Goal: Task Accomplishment & Management: Use online tool/utility

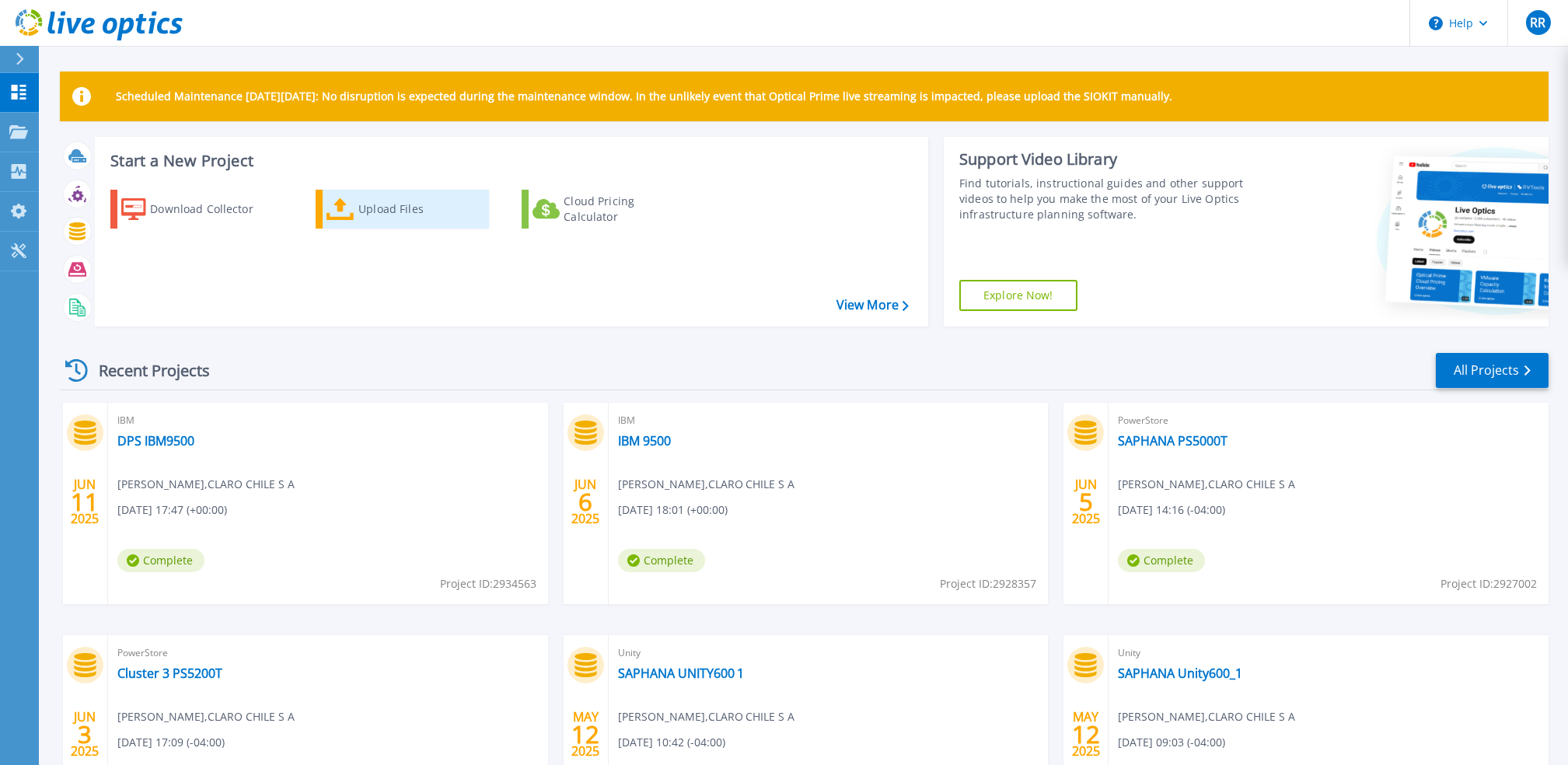
click at [414, 212] on div "Upload Files" at bounding box center [420, 209] width 125 height 31
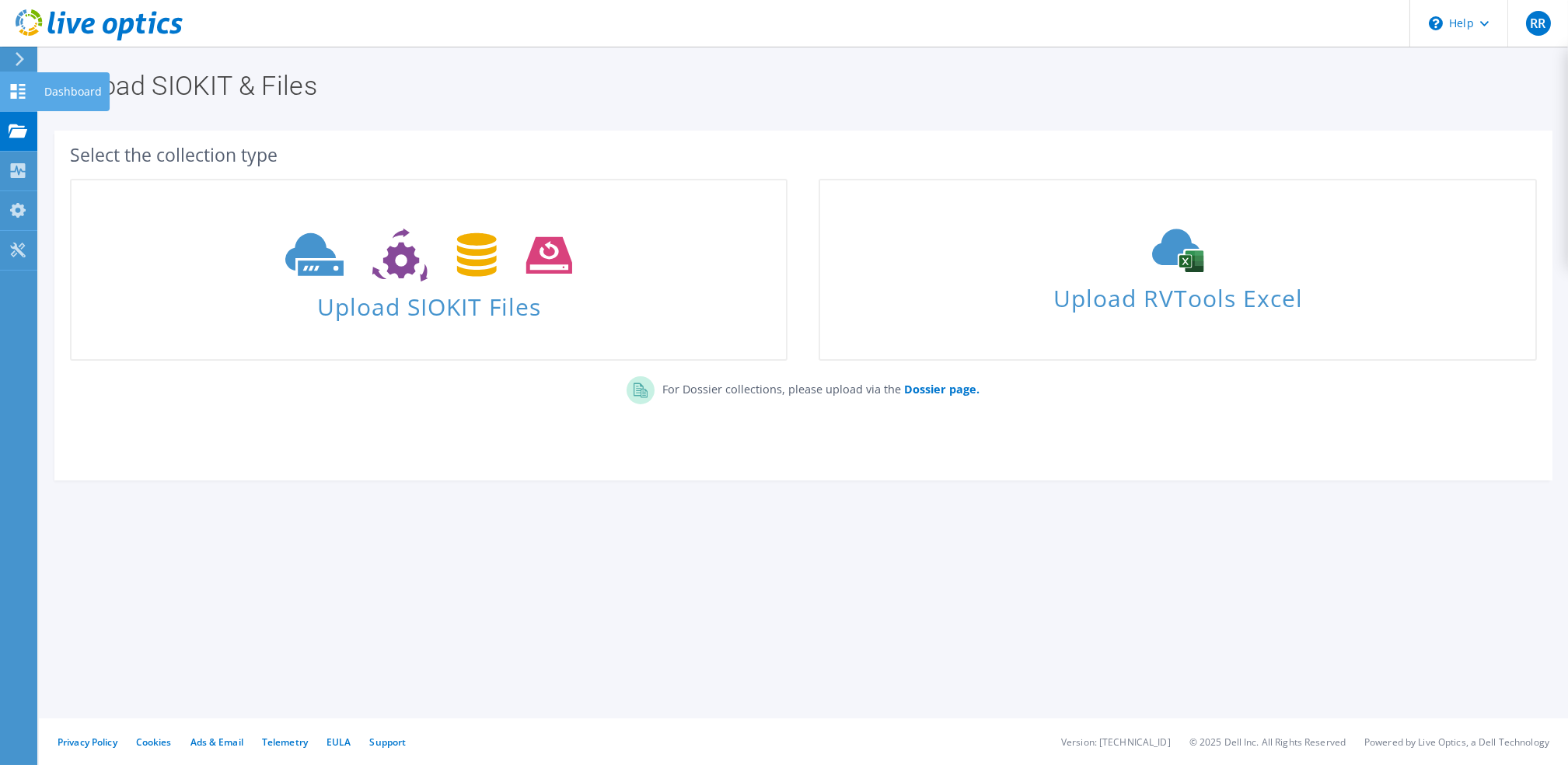
click at [19, 84] on use at bounding box center [18, 91] width 15 height 15
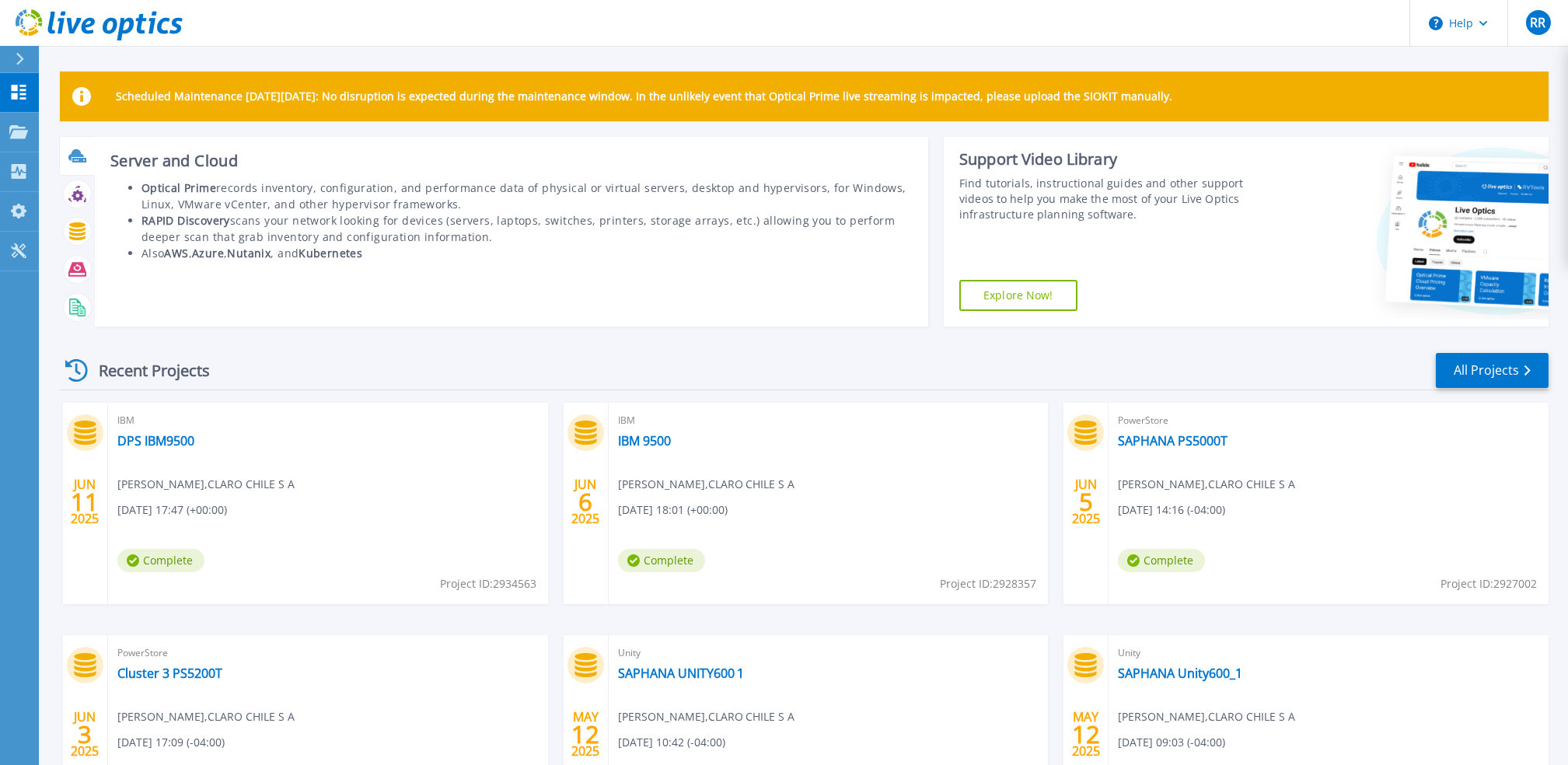
click at [79, 156] on icon at bounding box center [76, 156] width 15 height 12
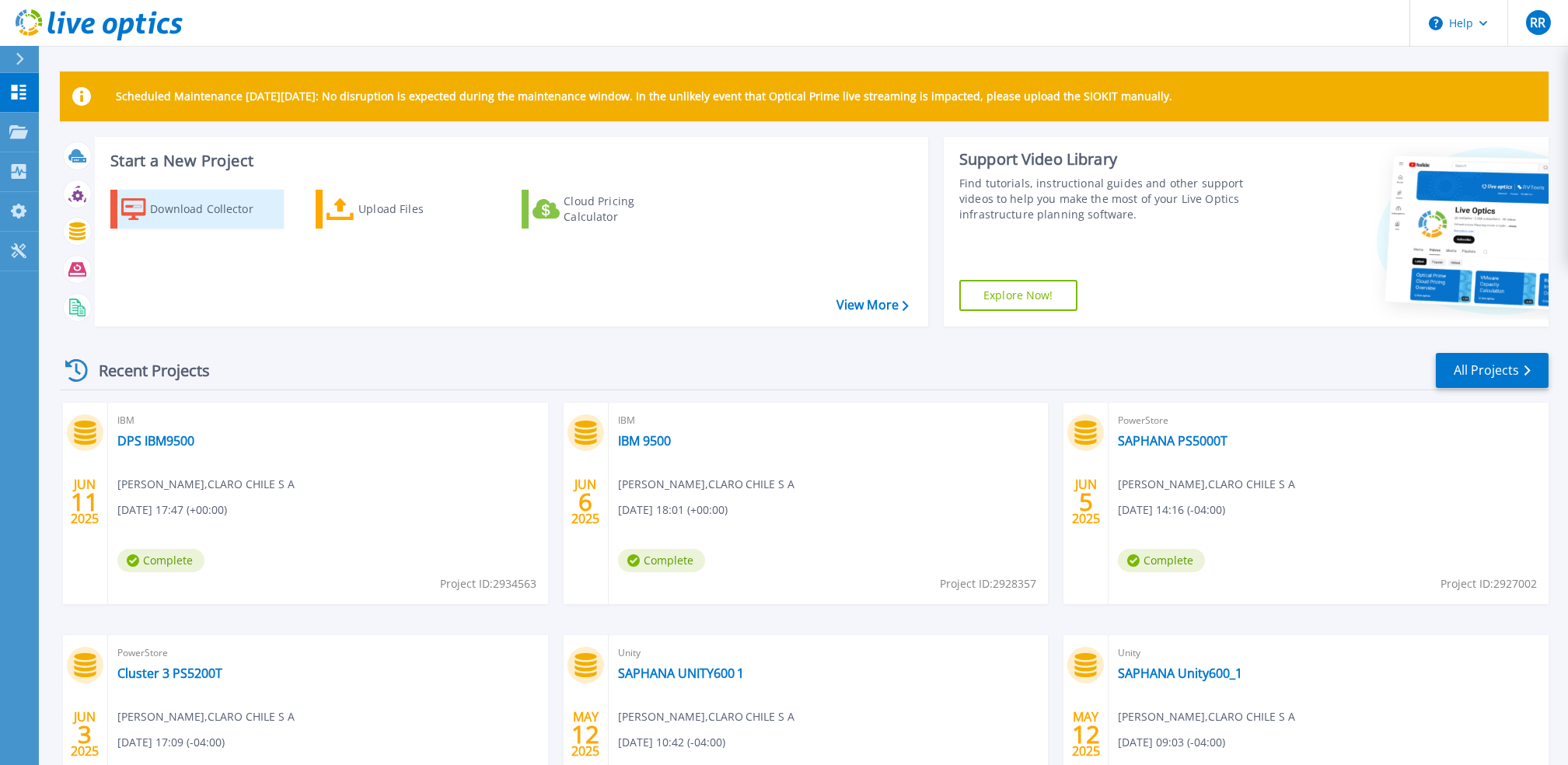
click at [214, 215] on div "Download Collector" at bounding box center [213, 209] width 125 height 31
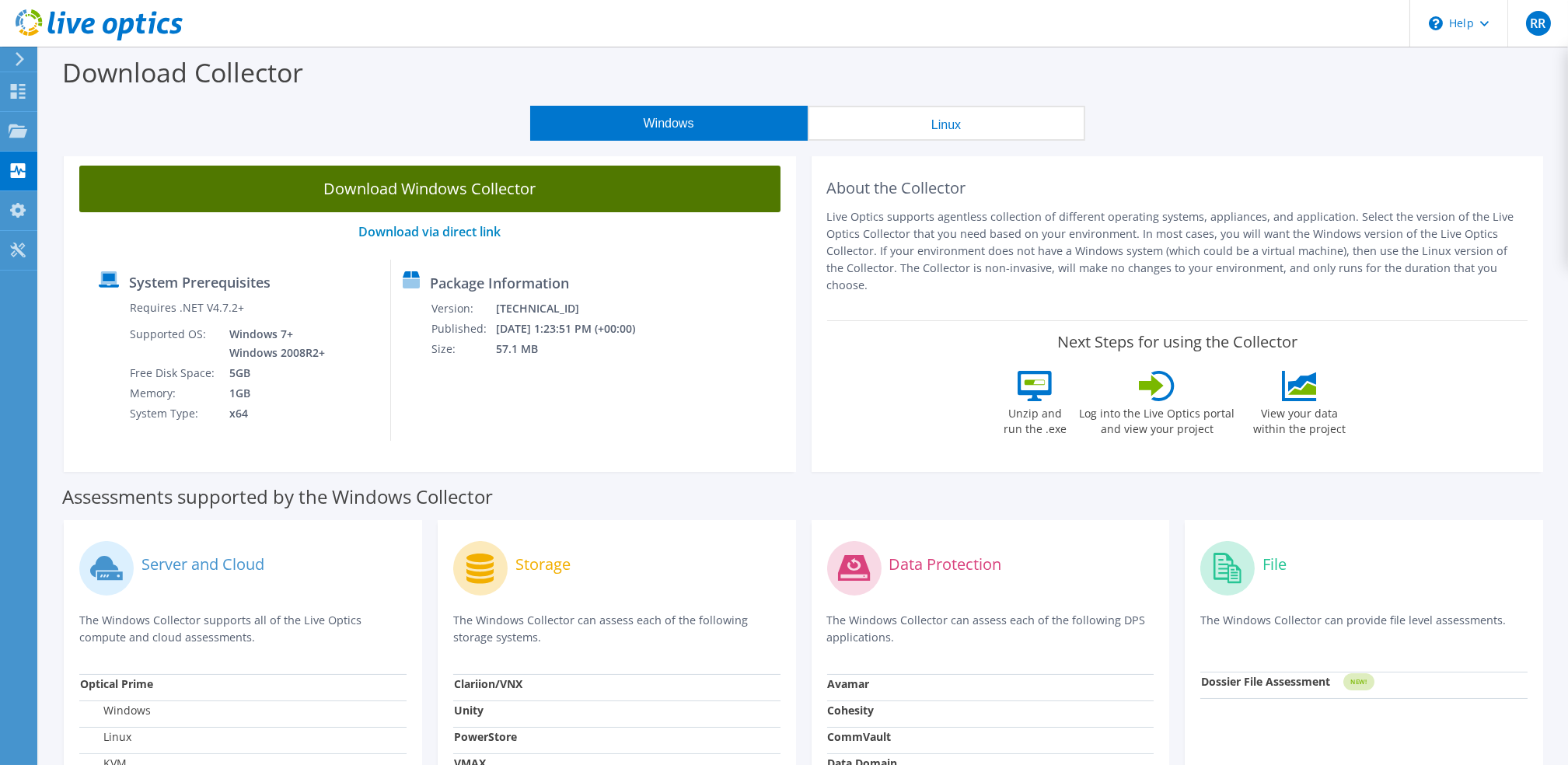
click at [418, 187] on link "Download Windows Collector" at bounding box center [430, 189] width 702 height 47
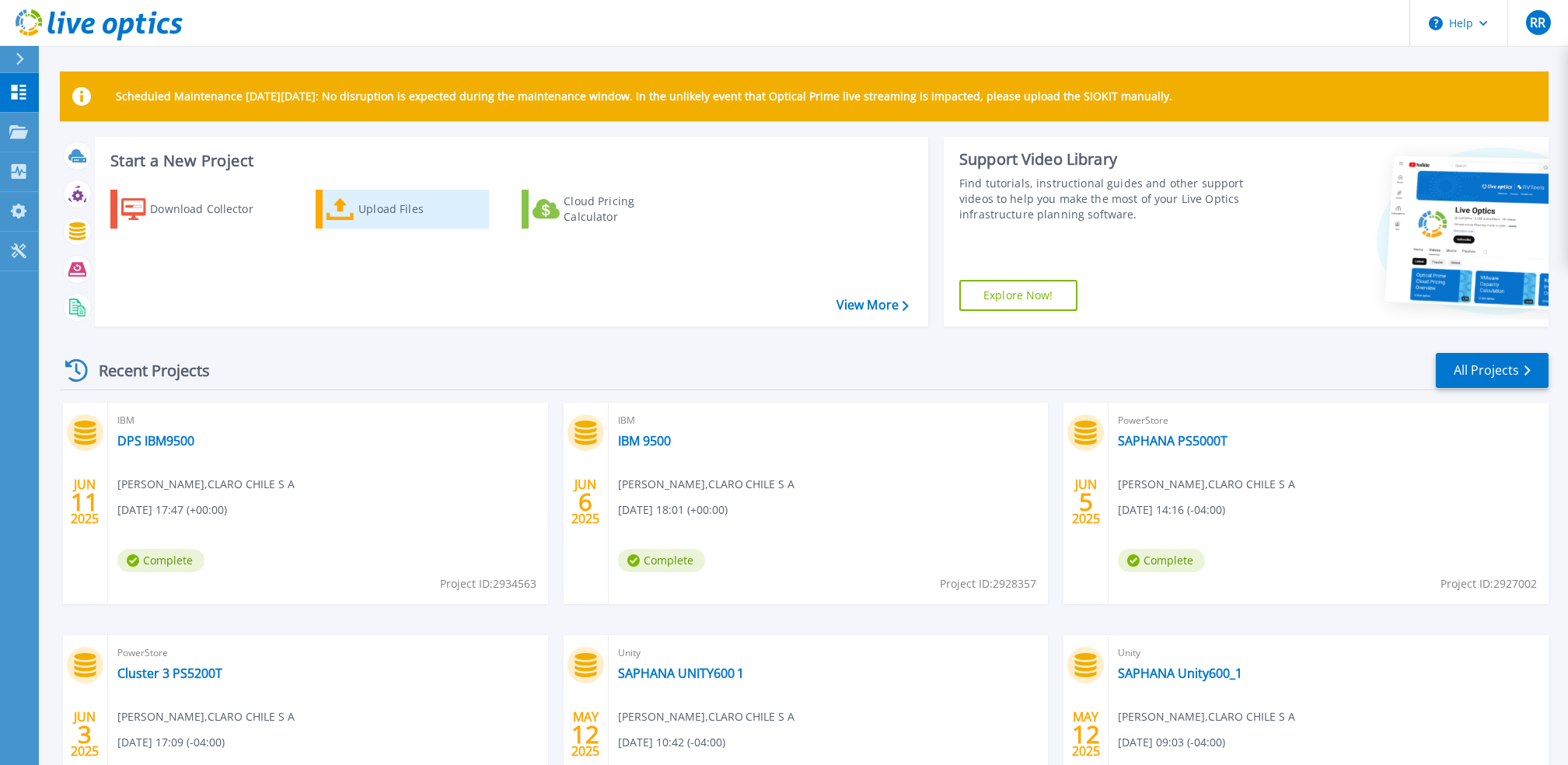
click at [406, 203] on div "Upload Files" at bounding box center [420, 209] width 125 height 31
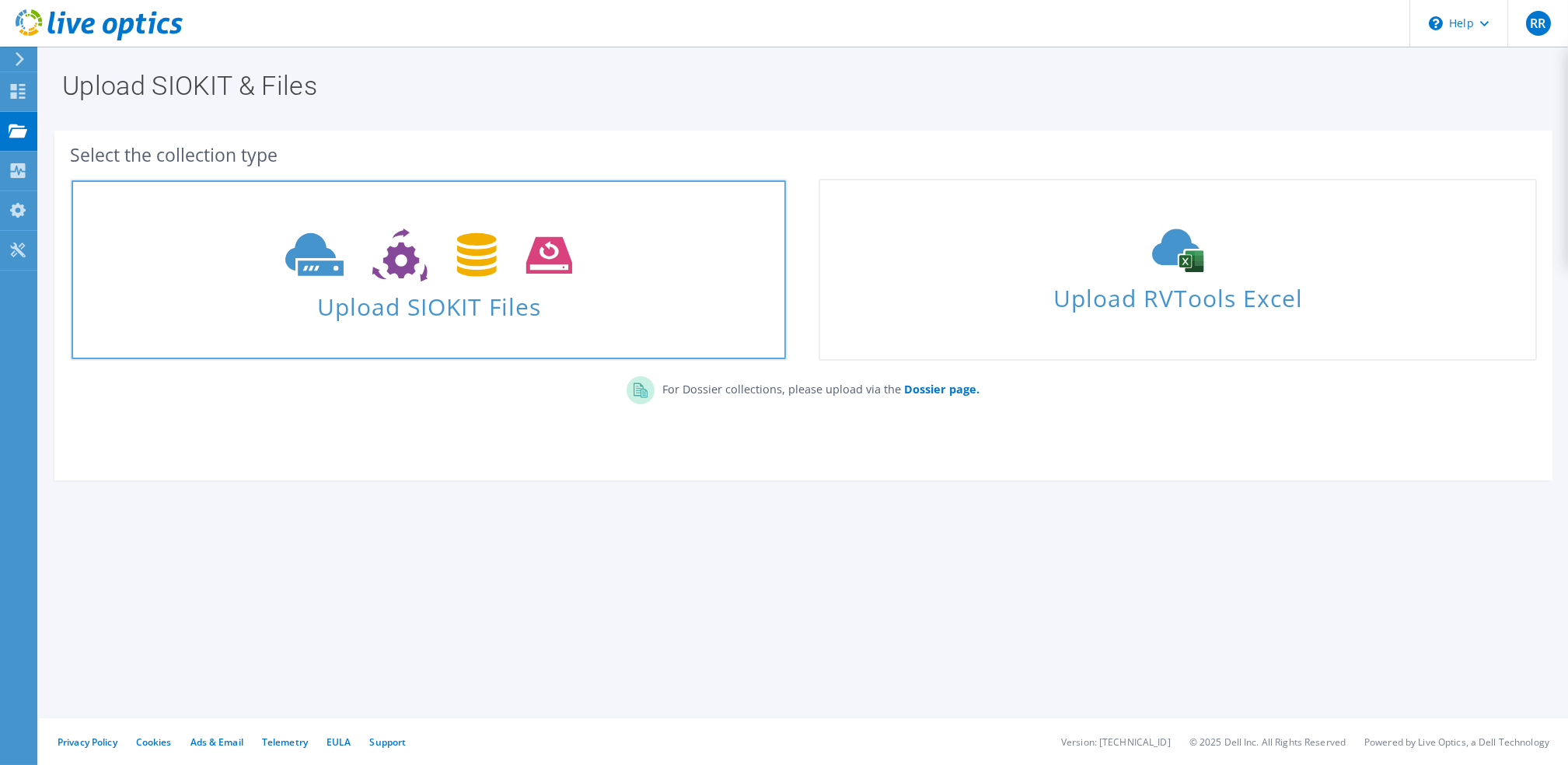
click at [461, 271] on use at bounding box center [429, 255] width 287 height 54
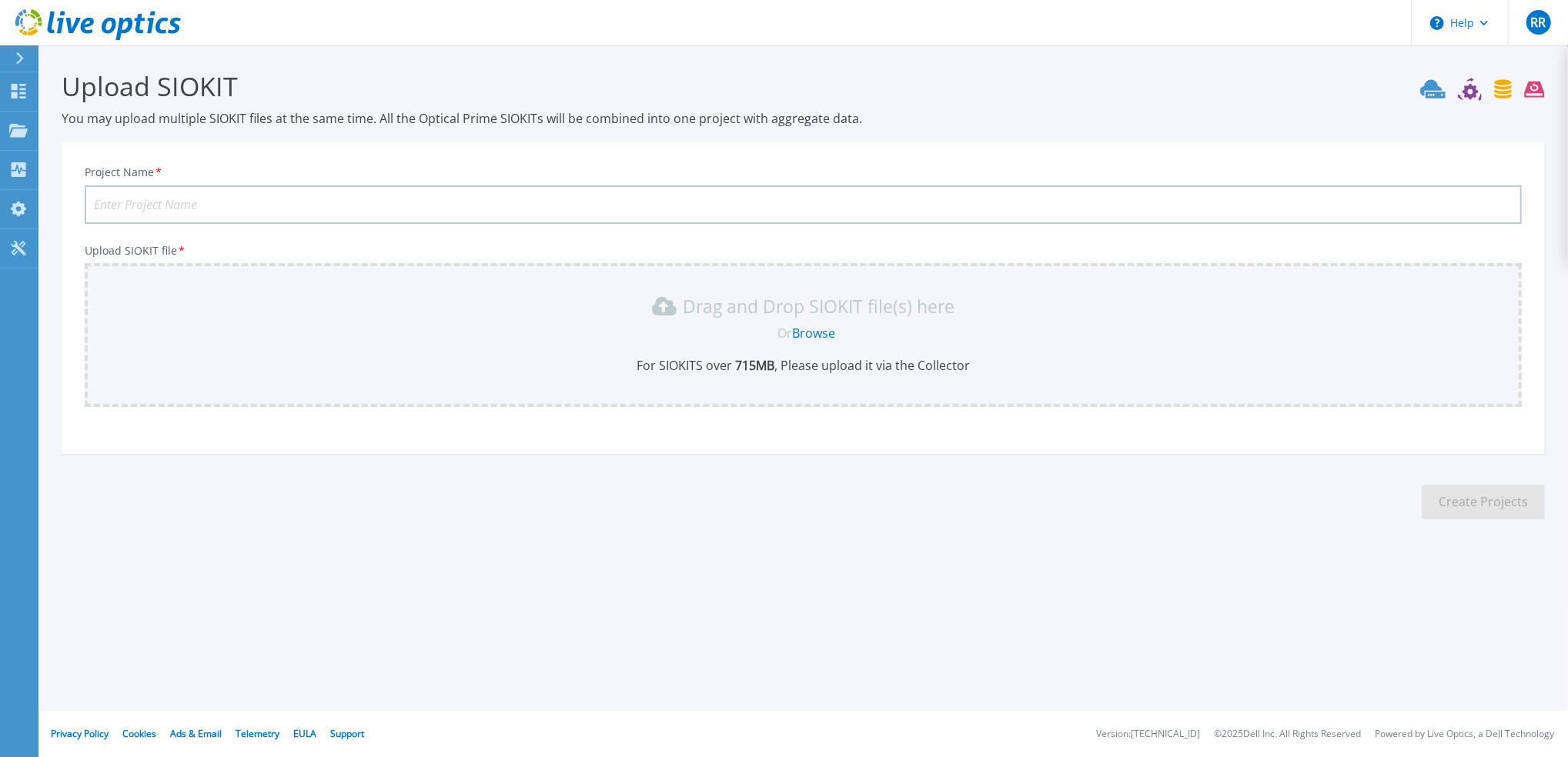
click at [279, 198] on input "Project Name *" at bounding box center [803, 204] width 1438 height 38
click at [268, 207] on input "3par" at bounding box center [803, 204] width 1438 height 38
type input "3par DPS 25092025"
click at [820, 329] on link "Browse" at bounding box center [813, 333] width 43 height 17
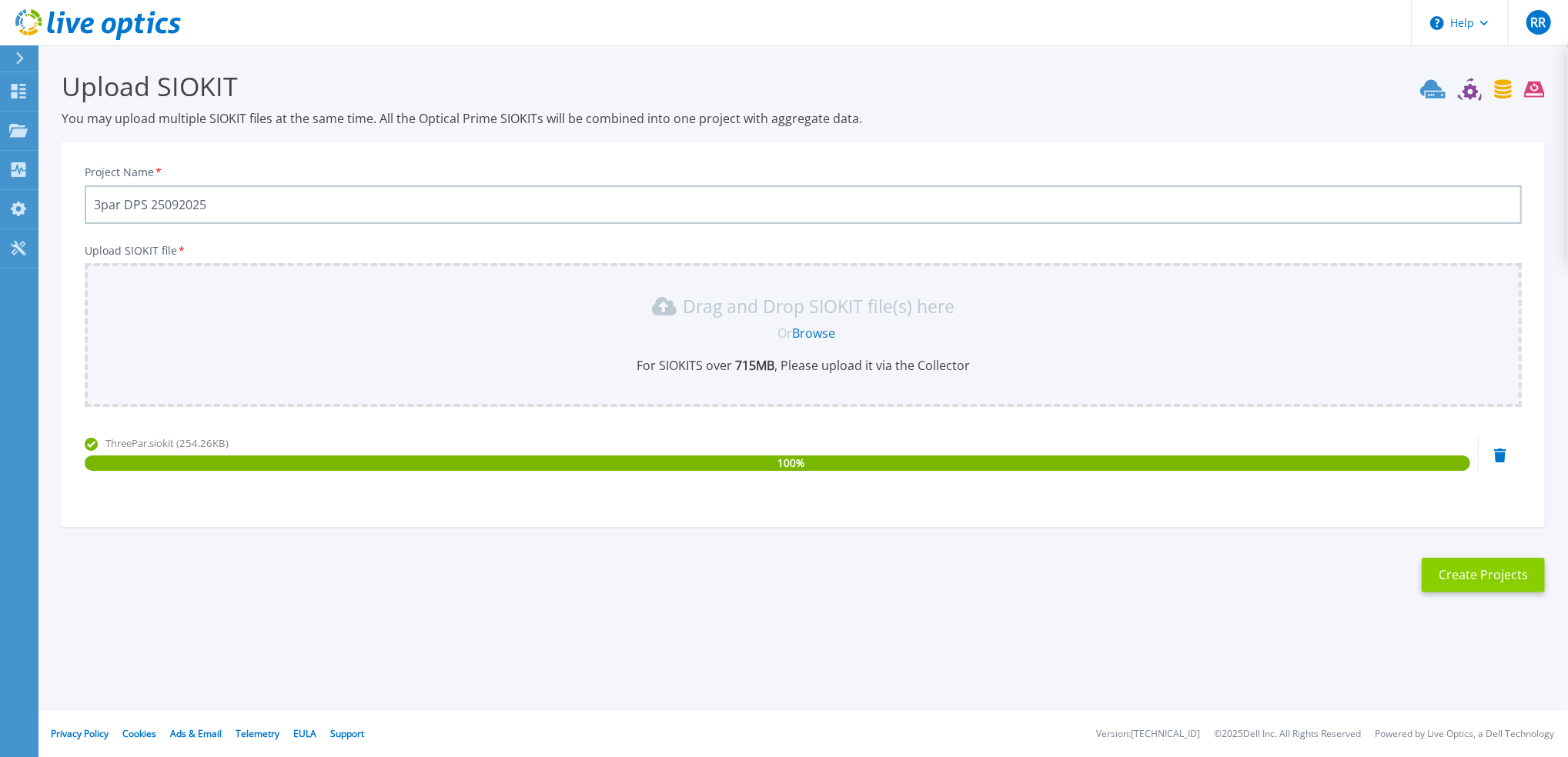
click at [1443, 578] on button "Create Projects" at bounding box center [1483, 575] width 124 height 35
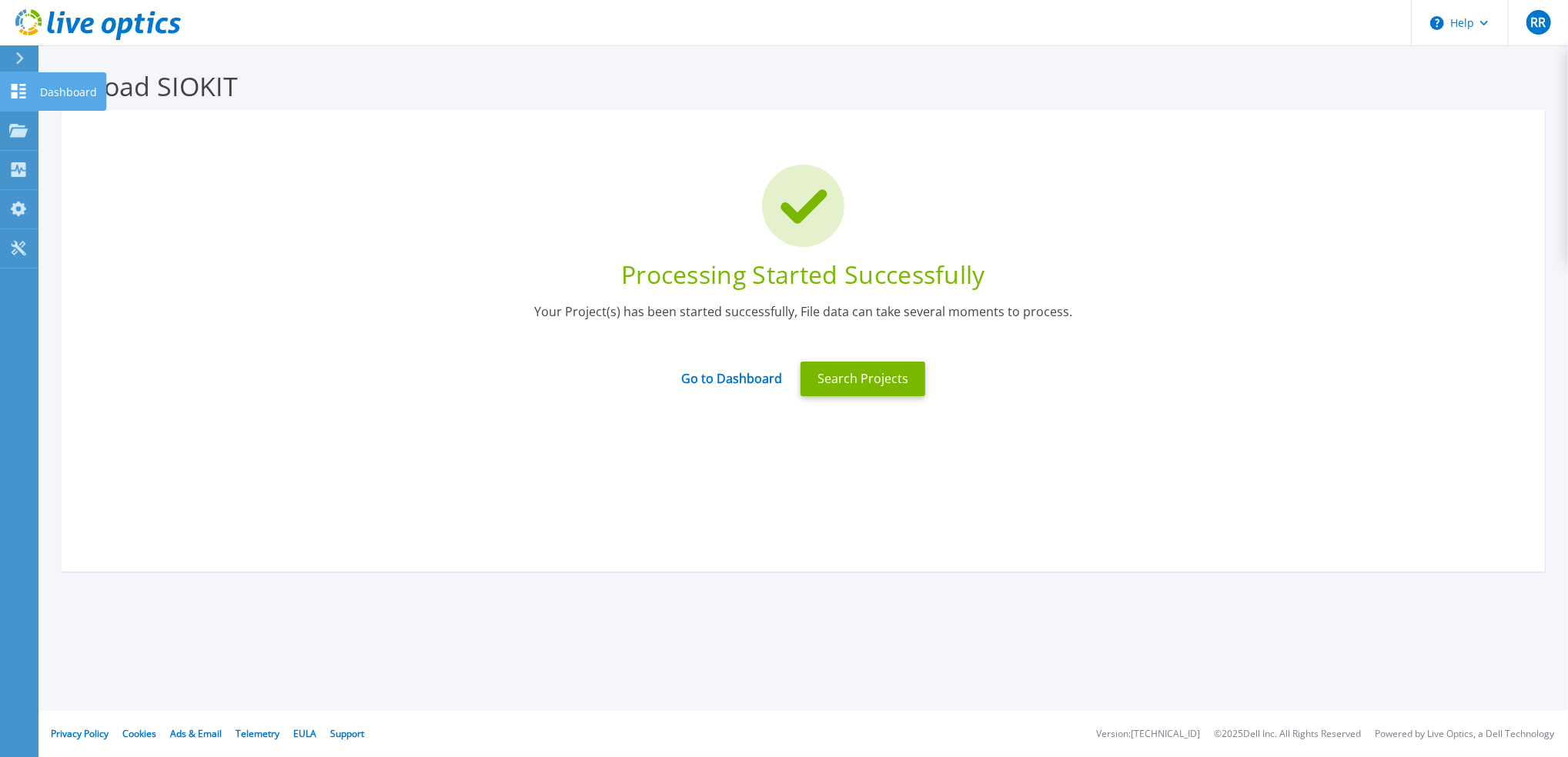
click at [18, 85] on icon at bounding box center [19, 91] width 19 height 14
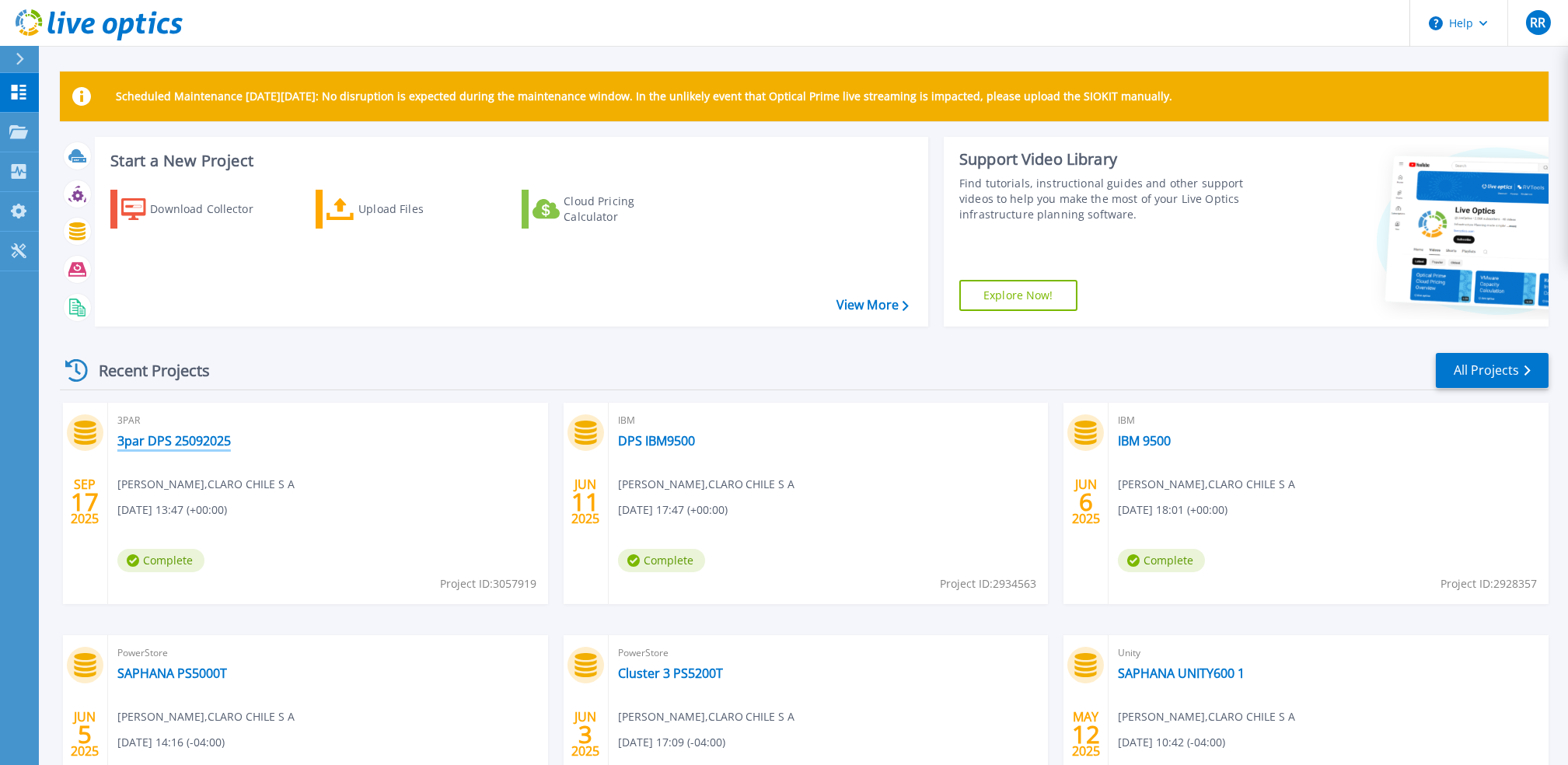
click at [194, 433] on link "3par DPS 25092025" at bounding box center [173, 441] width 114 height 15
